Goal: Task Accomplishment & Management: Use online tool/utility

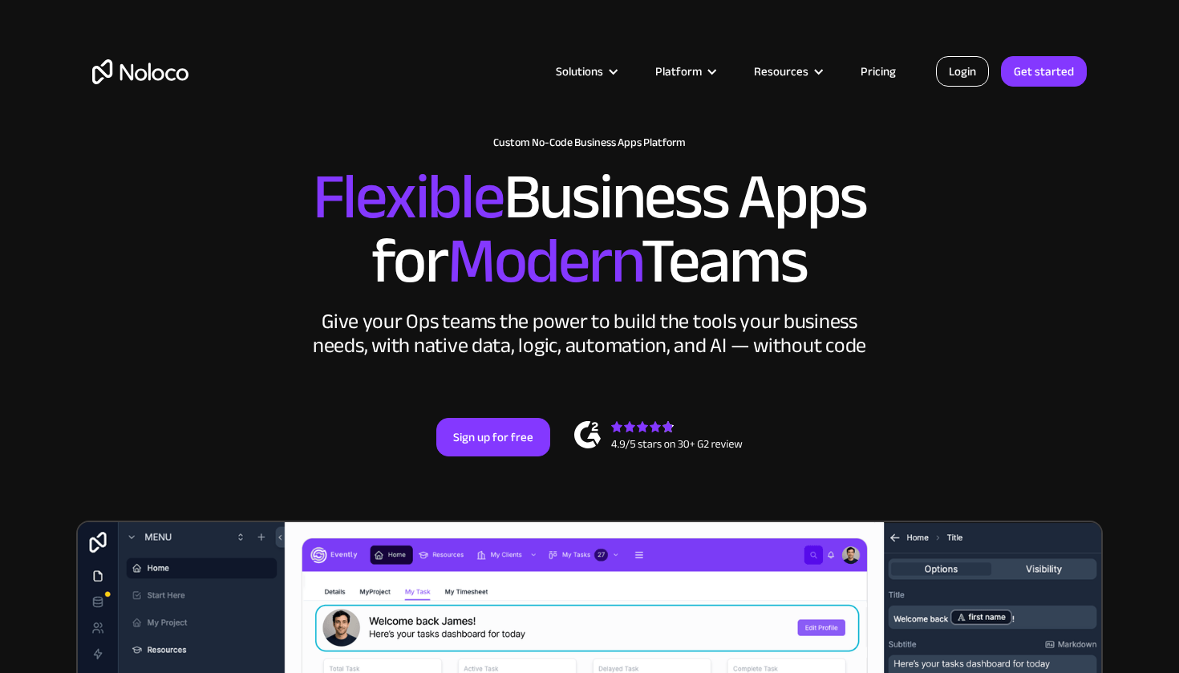
click at [970, 74] on link "Login" at bounding box center [962, 71] width 53 height 30
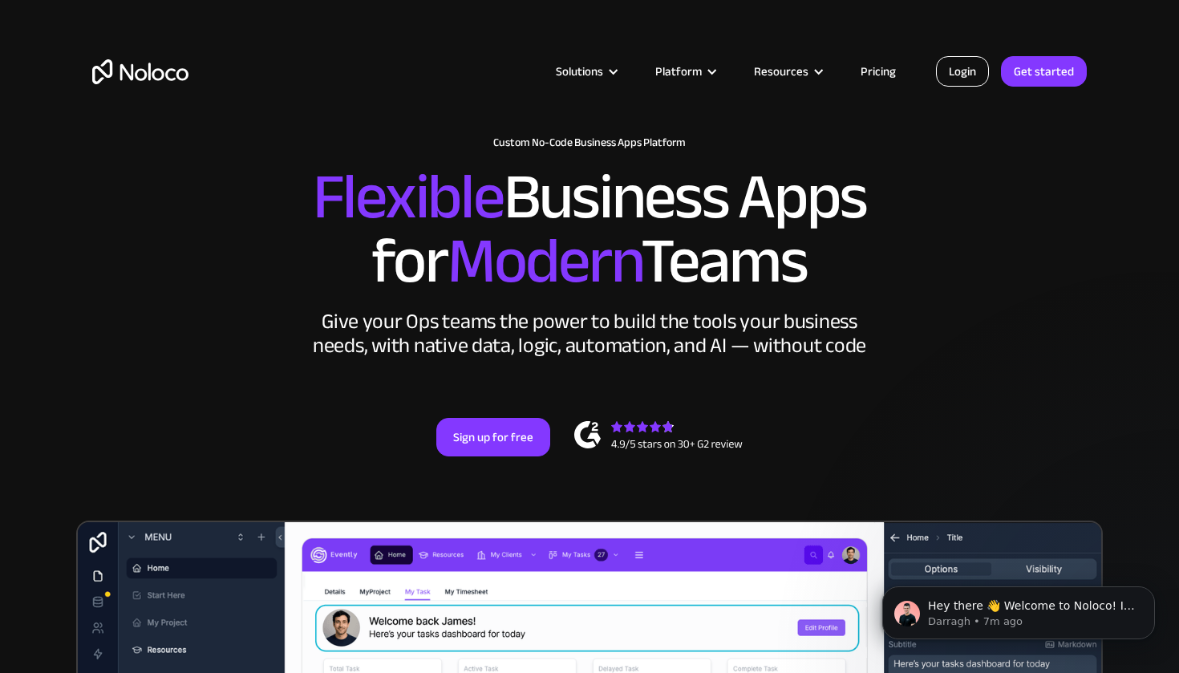
click at [965, 82] on link "Login" at bounding box center [962, 71] width 53 height 30
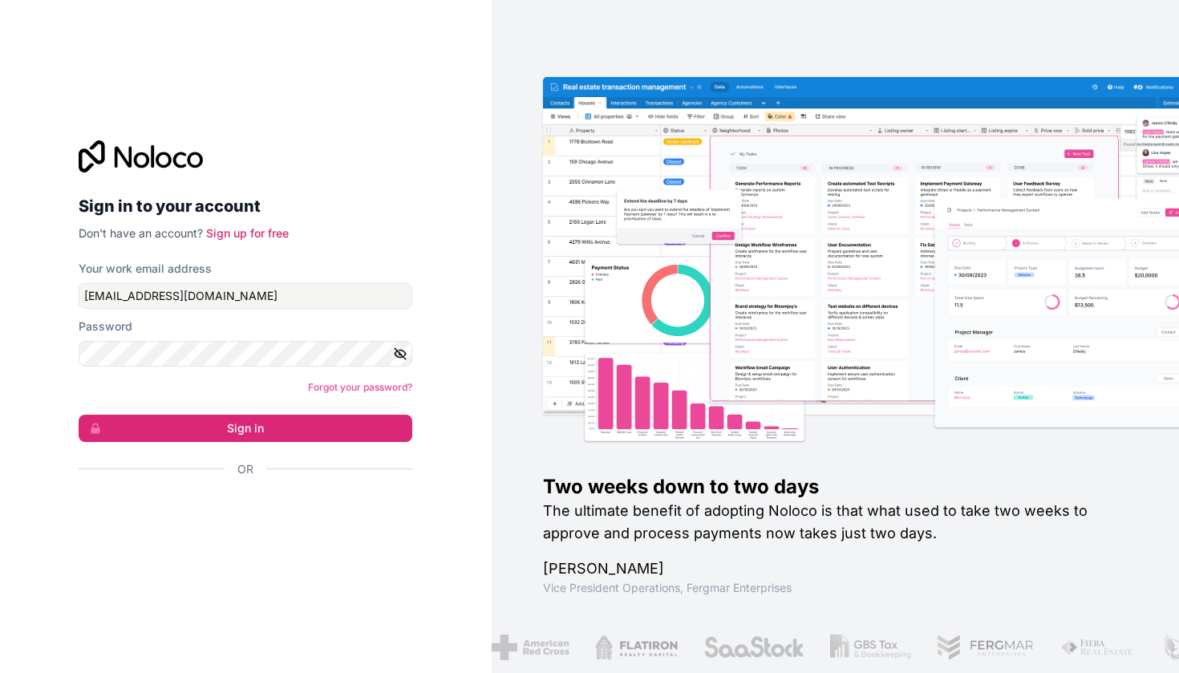
click at [236, 289] on input "[EMAIL_ADDRESS][DOMAIN_NAME]" at bounding box center [246, 296] width 334 height 26
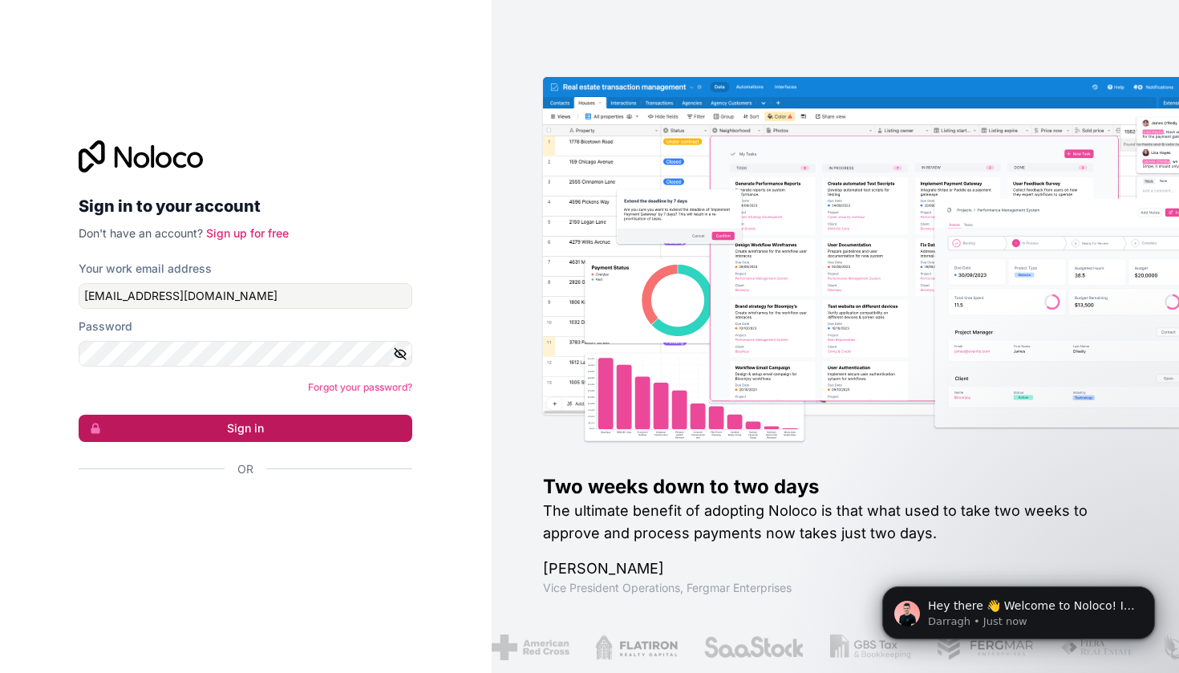
click at [166, 431] on button "Sign in" at bounding box center [246, 428] width 334 height 27
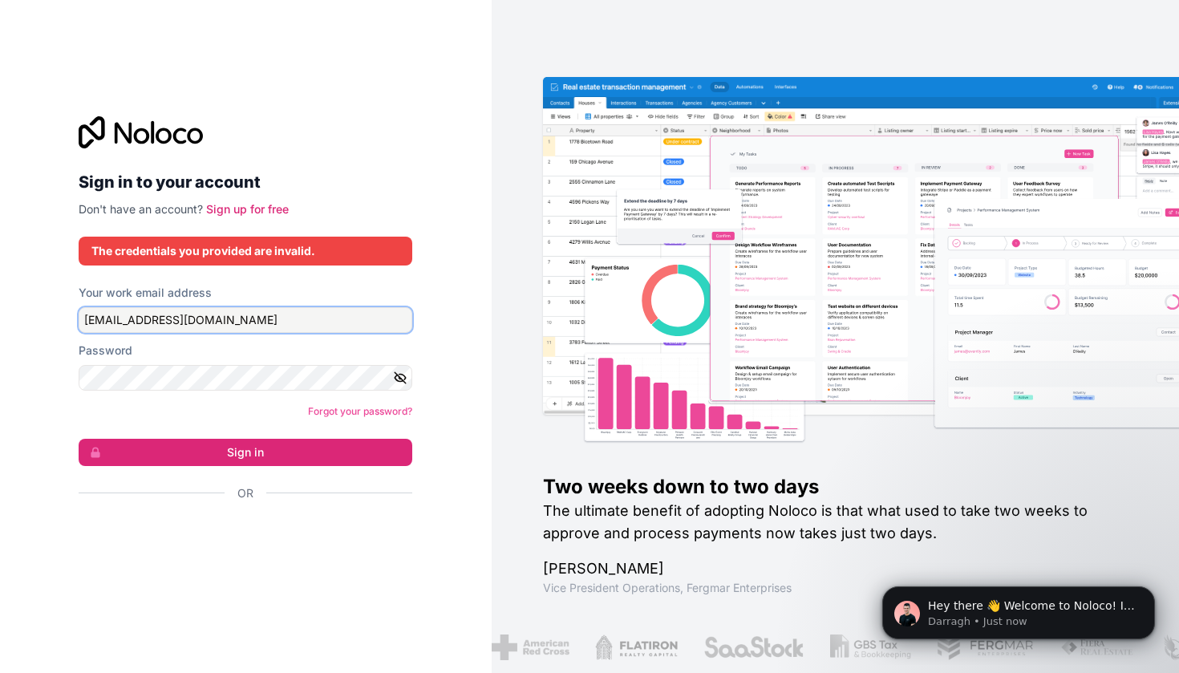
click at [286, 326] on input "[EMAIL_ADDRESS][DOMAIN_NAME]" at bounding box center [246, 320] width 334 height 26
type input "[EMAIL_ADDRESS][DOMAIN_NAME]"
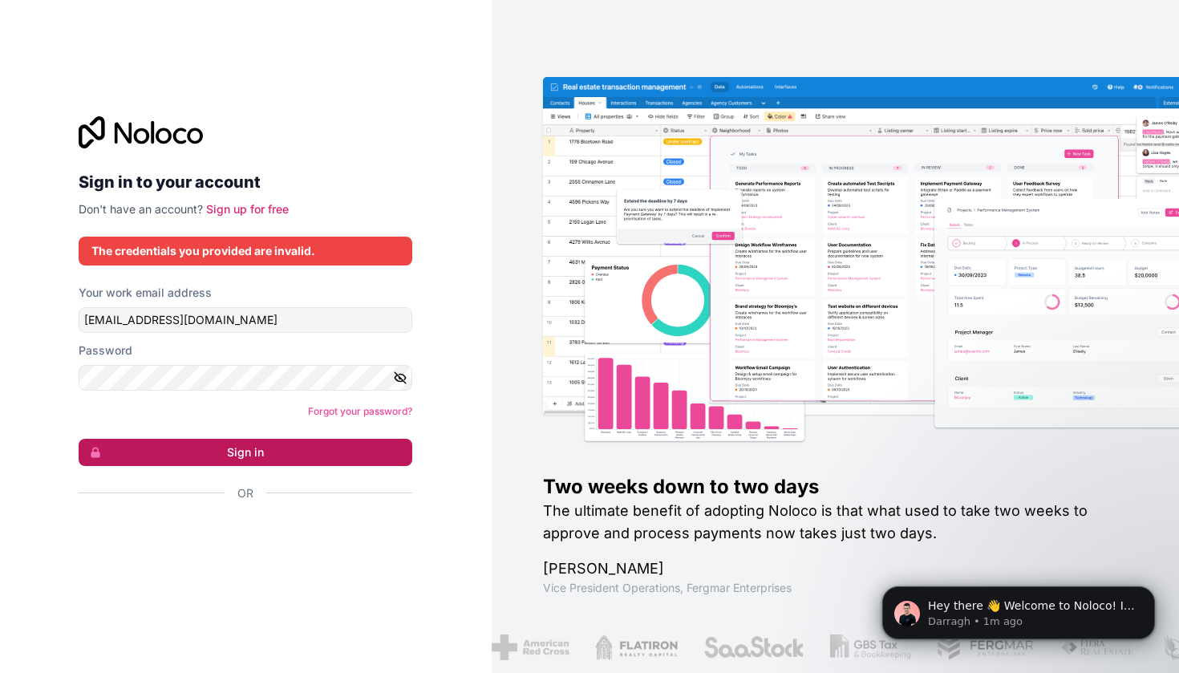
click at [212, 450] on button "Sign in" at bounding box center [246, 452] width 334 height 27
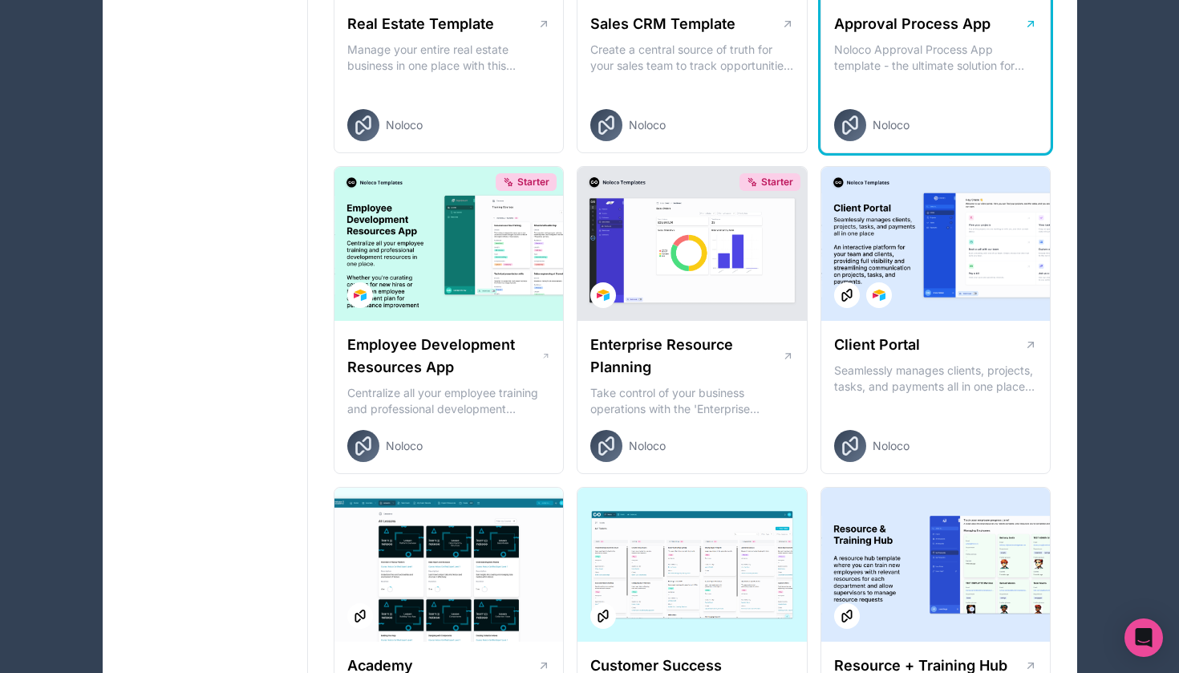
scroll to position [1209, 0]
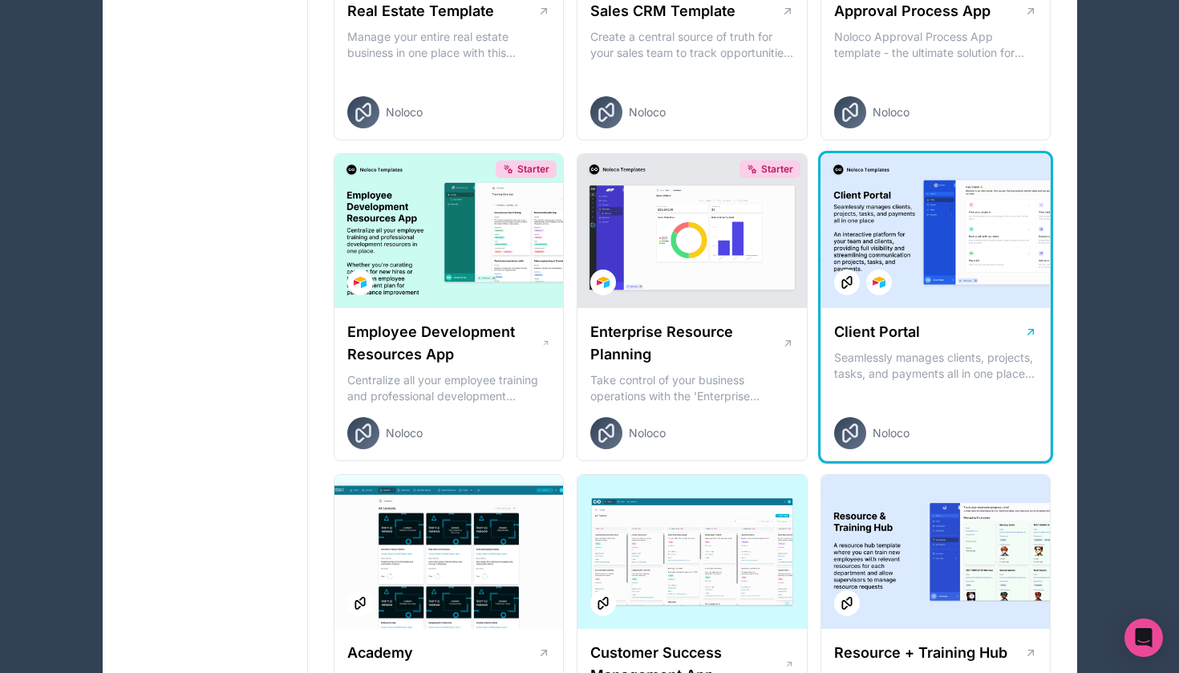
click at [933, 334] on div "Client Portal" at bounding box center [936, 332] width 204 height 22
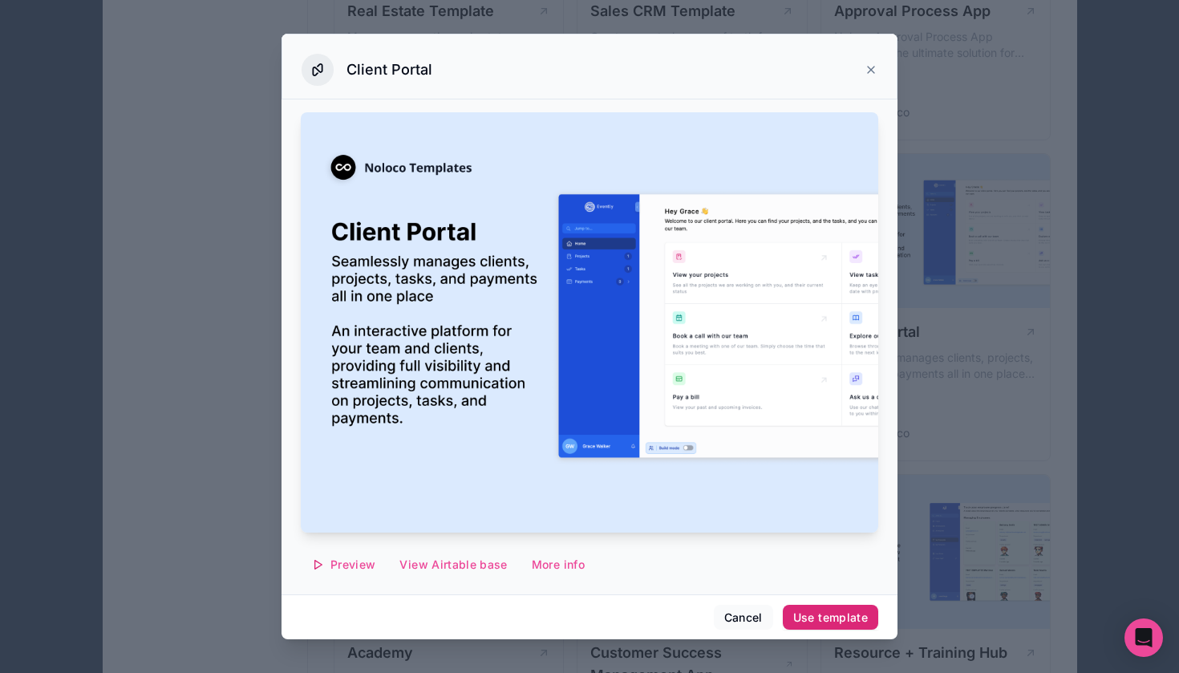
click at [818, 613] on div "Use template" at bounding box center [830, 617] width 75 height 14
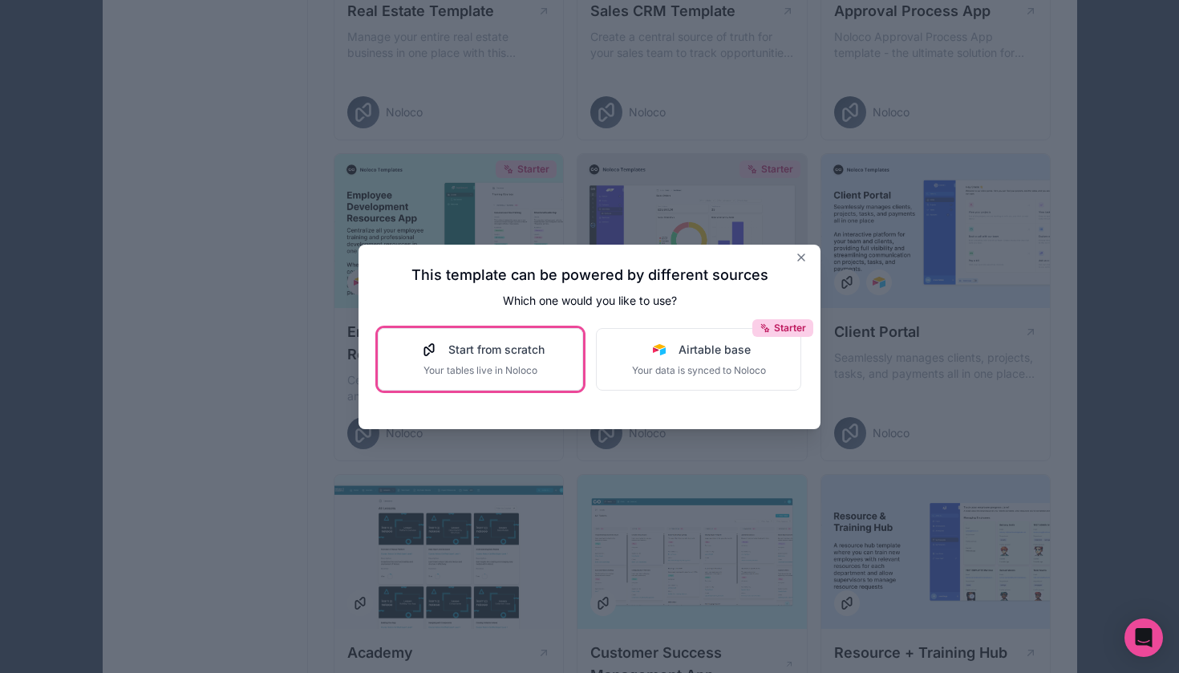
click at [521, 366] on span "Your tables live in Noloco" at bounding box center [480, 370] width 128 height 13
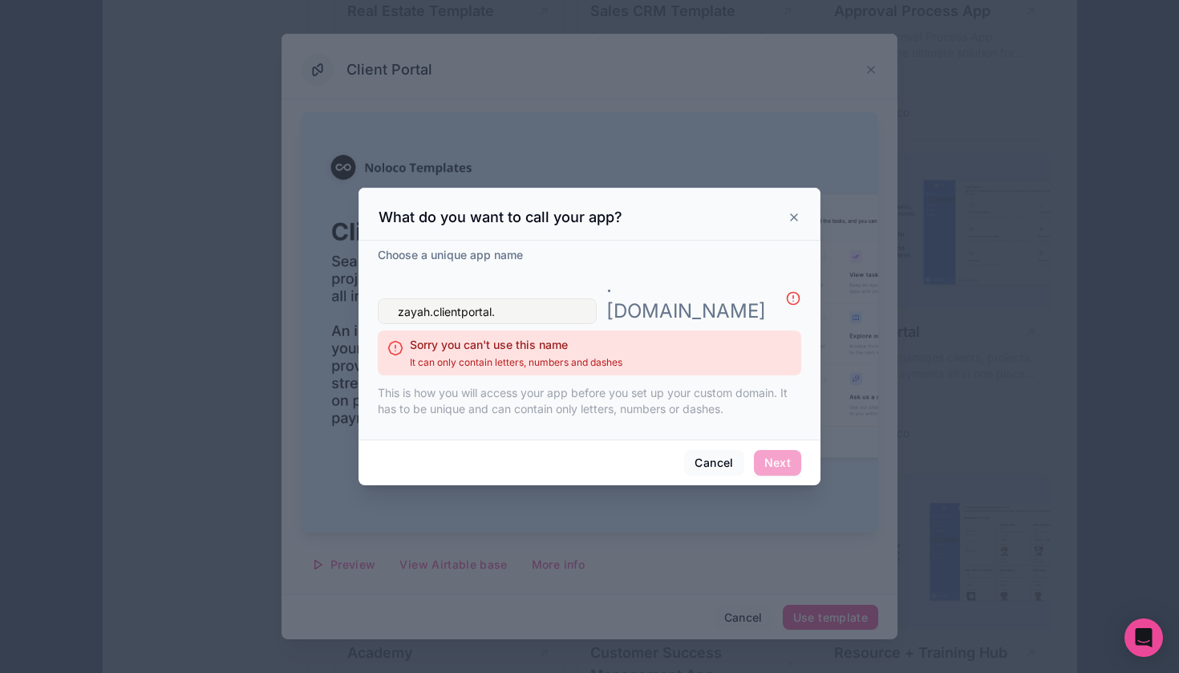
click at [775, 450] on span "Next" at bounding box center [777, 463] width 47 height 26
click at [527, 306] on input "zayah.clientportal." at bounding box center [487, 311] width 219 height 26
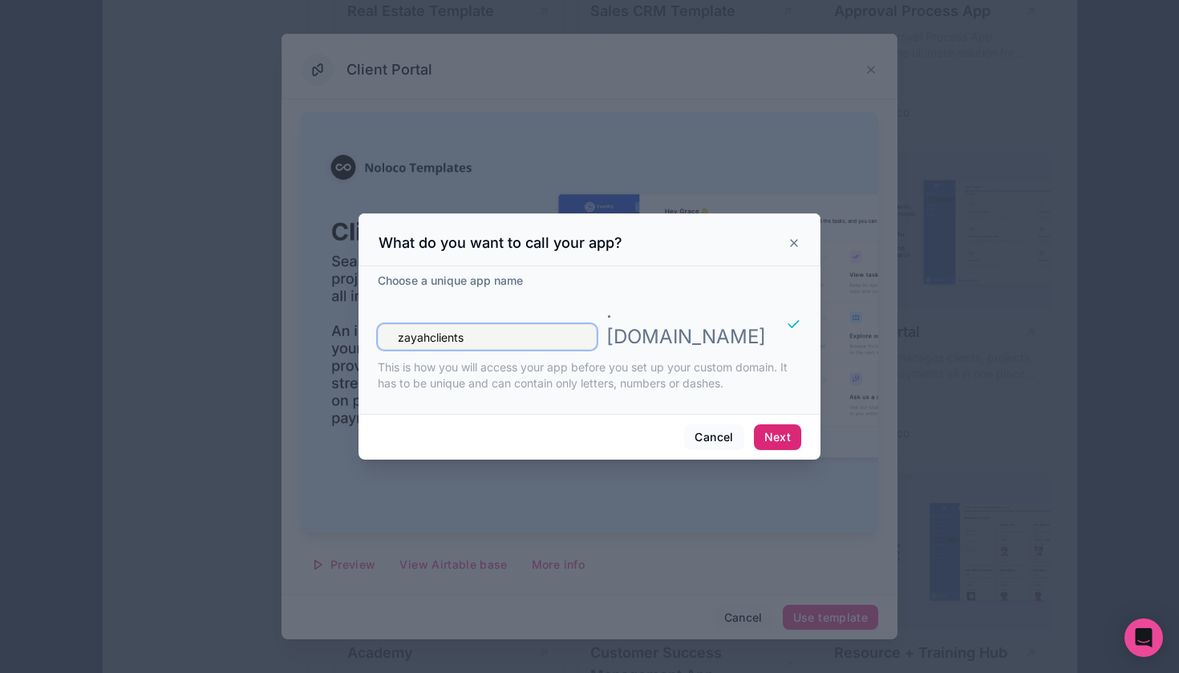
type input "zayahclients"
click at [774, 424] on button "Next" at bounding box center [777, 437] width 47 height 26
